Goal: Task Accomplishment & Management: Complete application form

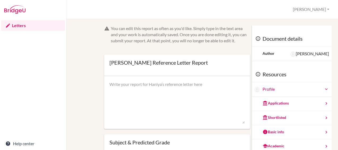
scroll to position [35, 0]
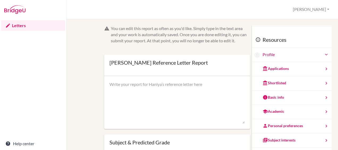
click at [162, 98] on textarea at bounding box center [176, 102] width 135 height 42
click at [95, 48] on div "You can edit this report as often as you'd like. Simply type in the text area a…" at bounding box center [201, 127] width 253 height 205
click at [99, 68] on div "You can edit this report as often as you'd like. Simply type in the text area a…" at bounding box center [201, 127] width 253 height 205
click at [23, 25] on link "Letters" at bounding box center [33, 25] width 64 height 11
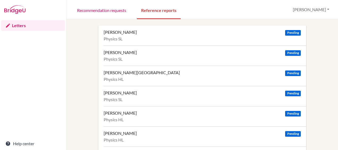
click at [119, 53] on div "[PERSON_NAME]" at bounding box center [120, 52] width 33 height 5
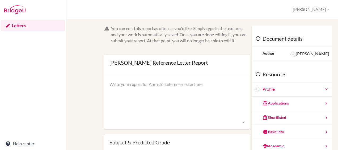
click at [86, 98] on div "You can edit this report as often as you'd like. Simply type in the text area a…" at bounding box center [201, 127] width 253 height 205
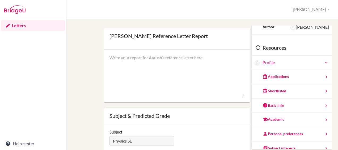
scroll to position [55, 0]
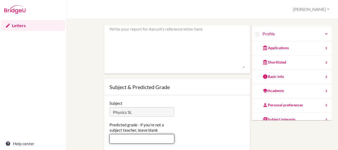
click at [126, 137] on input "Predicted grade - if you're not a subject teacher, leave blank" at bounding box center [141, 139] width 65 height 10
type input "7"
click at [87, 101] on div "You can edit this report as often as you'd like. Simply type in the text area a…" at bounding box center [201, 72] width 253 height 205
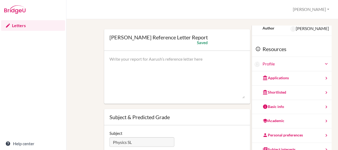
scroll to position [6, 0]
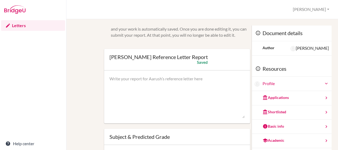
click at [153, 75] on div at bounding box center [177, 96] width 146 height 53
click at [163, 85] on textarea at bounding box center [176, 97] width 135 height 42
click at [130, 84] on textarea at bounding box center [176, 97] width 135 height 42
paste textarea "Aarush demonstrates a rare blend of analytical precision, creative reasoning, a…"
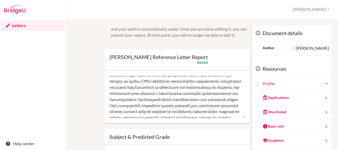
scroll to position [53, 0]
click at [136, 99] on textarea at bounding box center [176, 97] width 135 height 42
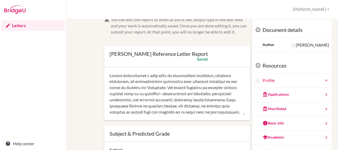
scroll to position [0, 0]
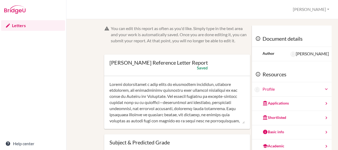
click at [182, 48] on form "You can edit this report as often as you'd like. Simply type in the text area a…" at bounding box center [177, 117] width 146 height 184
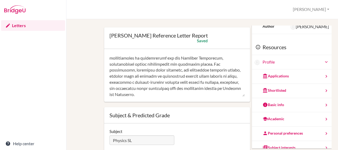
scroll to position [73, 0]
click at [92, 89] on div "You can edit this report as often as you'd like. Simply type in the text area a…" at bounding box center [201, 100] width 253 height 205
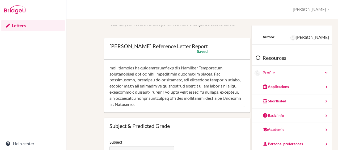
scroll to position [15, 0]
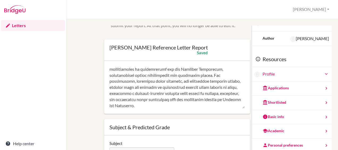
click at [203, 105] on textarea at bounding box center [176, 87] width 135 height 42
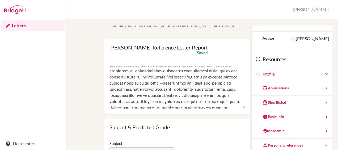
scroll to position [0, 0]
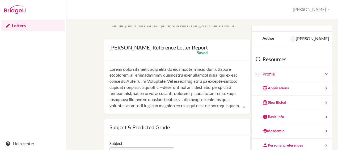
click at [92, 96] on div "You can edit this report as often as you'd like. Simply type in the text area a…" at bounding box center [201, 112] width 253 height 205
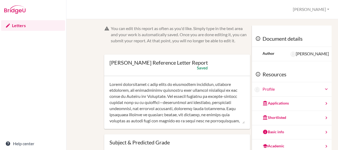
click at [173, 104] on textarea at bounding box center [176, 102] width 135 height 42
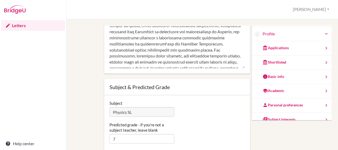
scroll to position [73, 0]
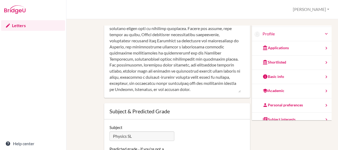
drag, startPoint x: 238, startPoint y: 67, endPoint x: 239, endPoint y: 92, distance: 24.5
click at [239, 92] on div at bounding box center [177, 59] width 146 height 77
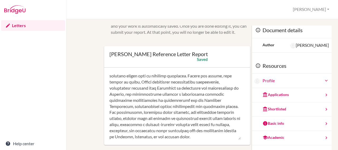
scroll to position [5, 0]
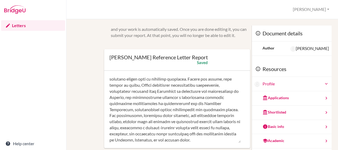
click at [179, 90] on textarea at bounding box center [174, 109] width 131 height 67
type textarea "Aarush demonstrates a rare blend of analytical precision, creative reasoning, a…"
click at [192, 101] on textarea at bounding box center [174, 109] width 131 height 67
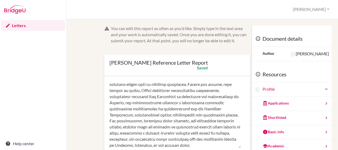
click at [43, 25] on link "Letters" at bounding box center [33, 25] width 64 height 11
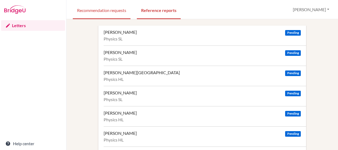
click at [111, 10] on link "Recommendation requests" at bounding box center [102, 10] width 58 height 18
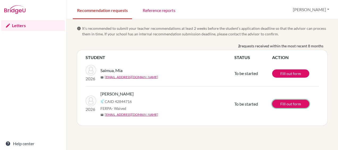
click at [293, 105] on link "Fill out form" at bounding box center [290, 104] width 37 height 8
click at [156, 12] on link "Reference reports" at bounding box center [158, 10] width 41 height 18
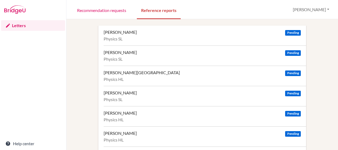
click at [141, 52] on div "[PERSON_NAME] Pending" at bounding box center [202, 52] width 197 height 5
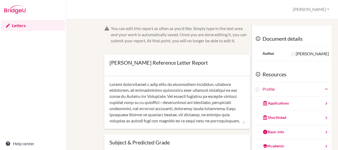
click at [168, 106] on textarea at bounding box center [176, 102] width 135 height 42
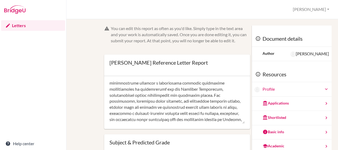
scroll to position [55, 0]
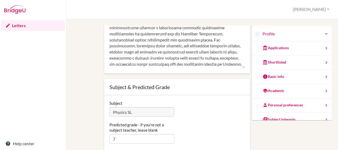
click at [83, 88] on div "You can edit this report as often as you'd like. Simply type in the text area a…" at bounding box center [201, 72] width 253 height 205
click at [158, 60] on textarea at bounding box center [176, 47] width 135 height 42
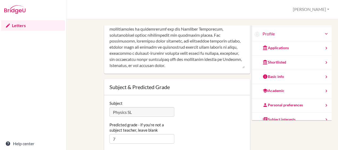
scroll to position [0, 0]
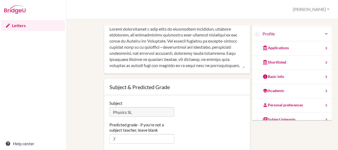
click at [92, 65] on div "You can edit this report as often as you'd like. Simply type in the text area a…" at bounding box center [201, 72] width 253 height 205
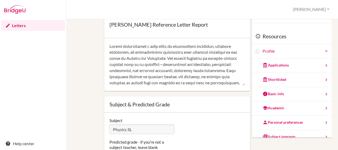
scroll to position [55, 0]
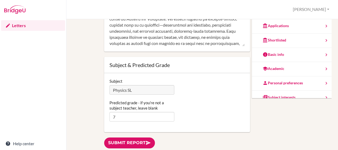
click at [142, 143] on link "Submit report" at bounding box center [129, 142] width 51 height 11
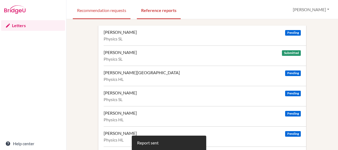
click at [117, 10] on link "Recommendation requests" at bounding box center [102, 10] width 58 height 18
